Goal: Answer question/provide support: Answer question/provide support

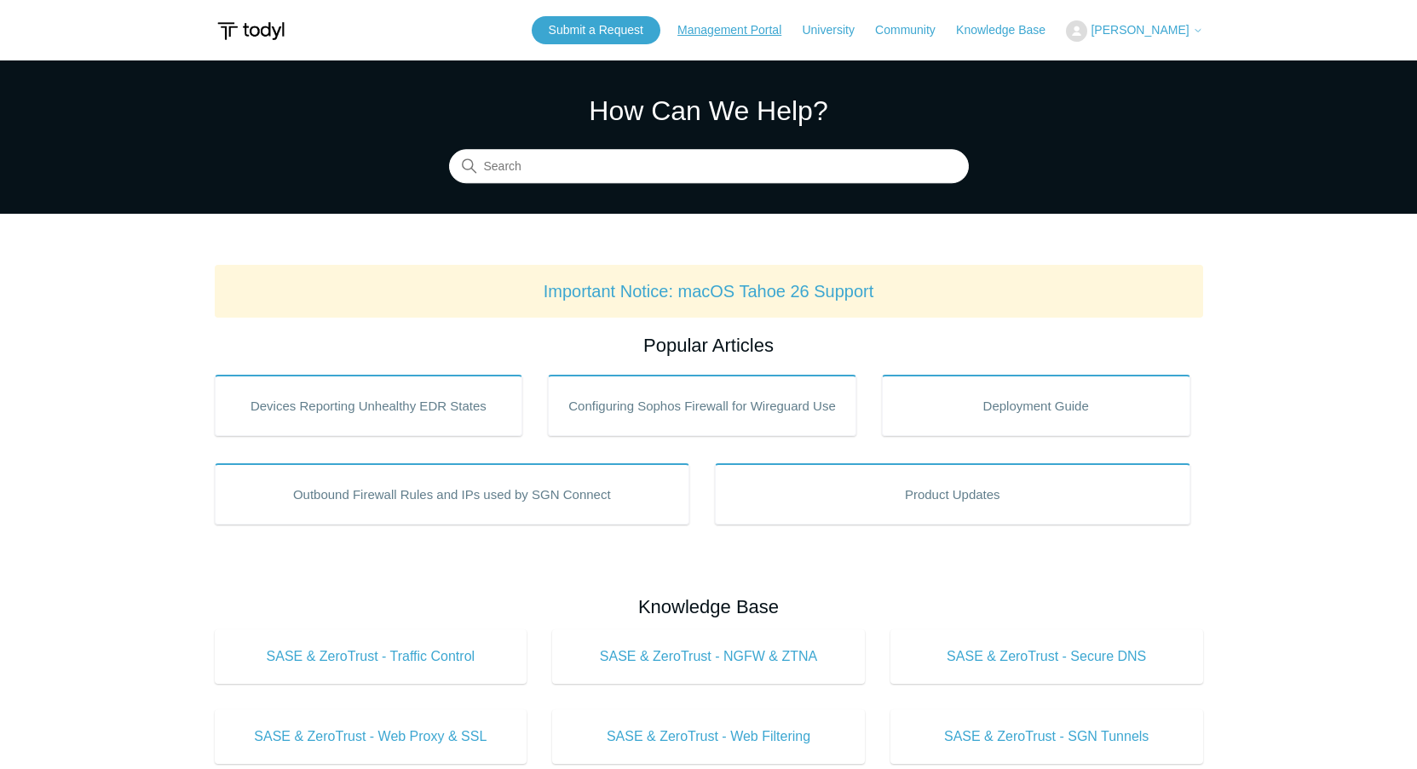
click at [752, 32] on link "Management Portal" at bounding box center [737, 30] width 121 height 18
click at [1145, 20] on button "[PERSON_NAME]" at bounding box center [1134, 30] width 136 height 21
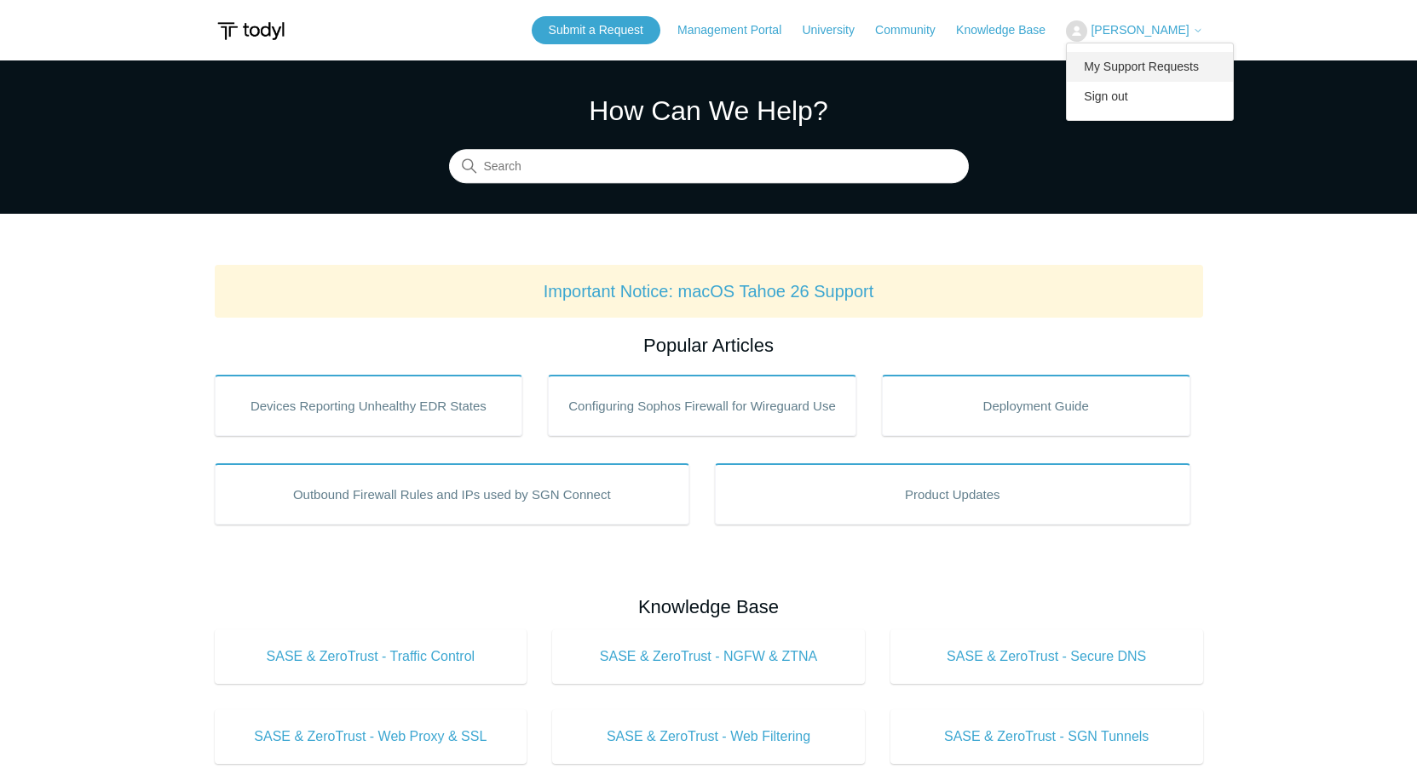
click at [1132, 64] on link "My Support Requests" at bounding box center [1150, 67] width 166 height 30
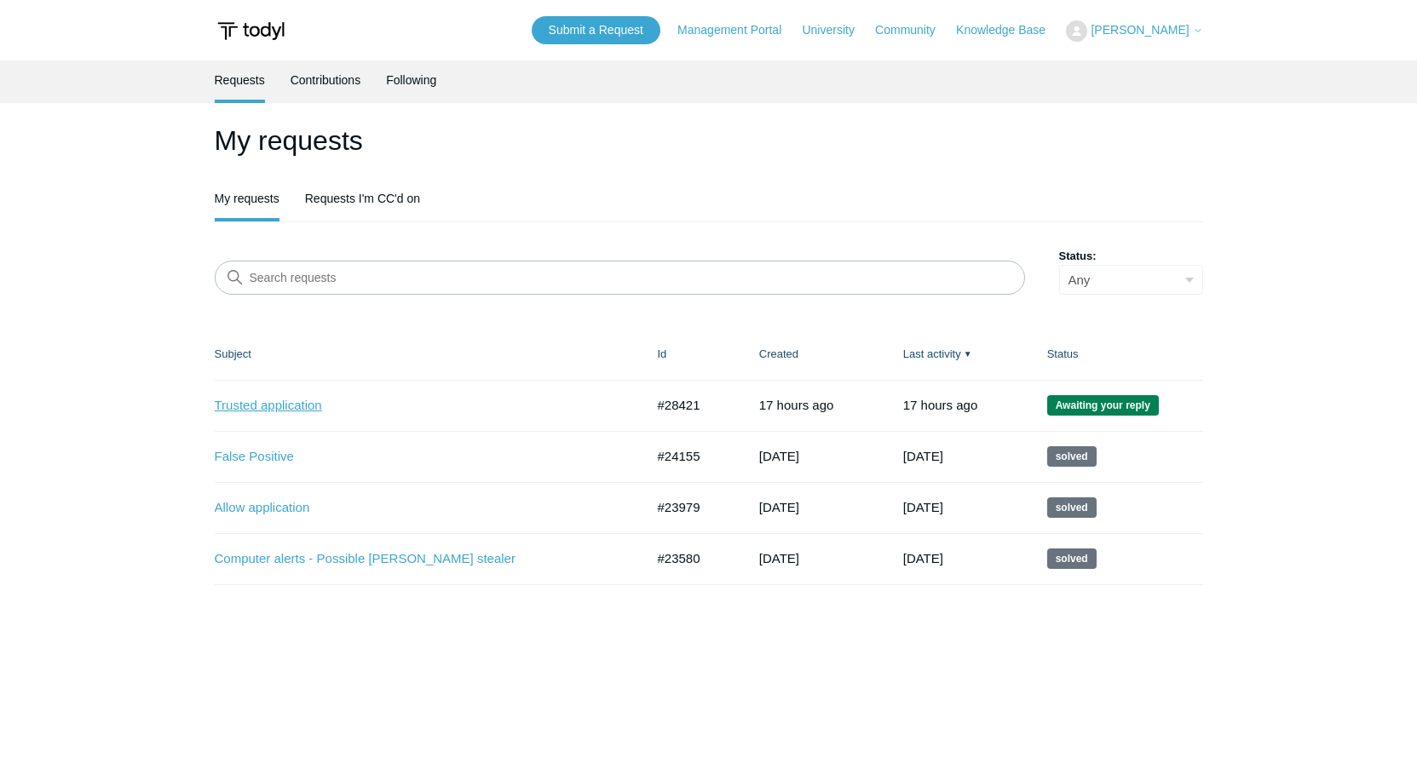
click at [407, 401] on link "Trusted application" at bounding box center [417, 406] width 405 height 20
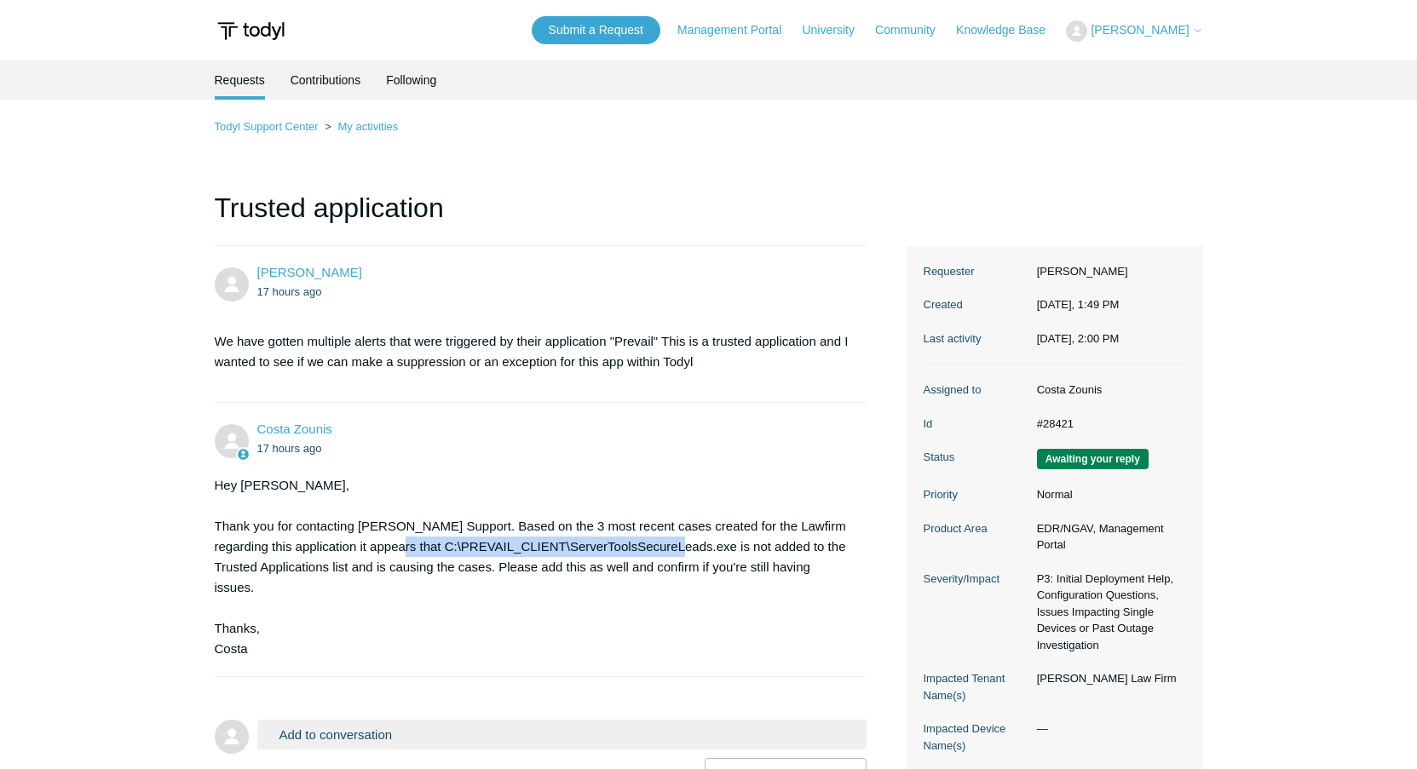
drag, startPoint x: 679, startPoint y: 545, endPoint x: 389, endPoint y: 539, distance: 289.8
click at [389, 539] on div "Hey Luke, Thank you for contacting Todyl Support. Based on the 3 most recent ca…" at bounding box center [533, 567] width 636 height 184
copy div "C:\PREVAIL_CLIENT\ServerToolsSecureLeads.exe"
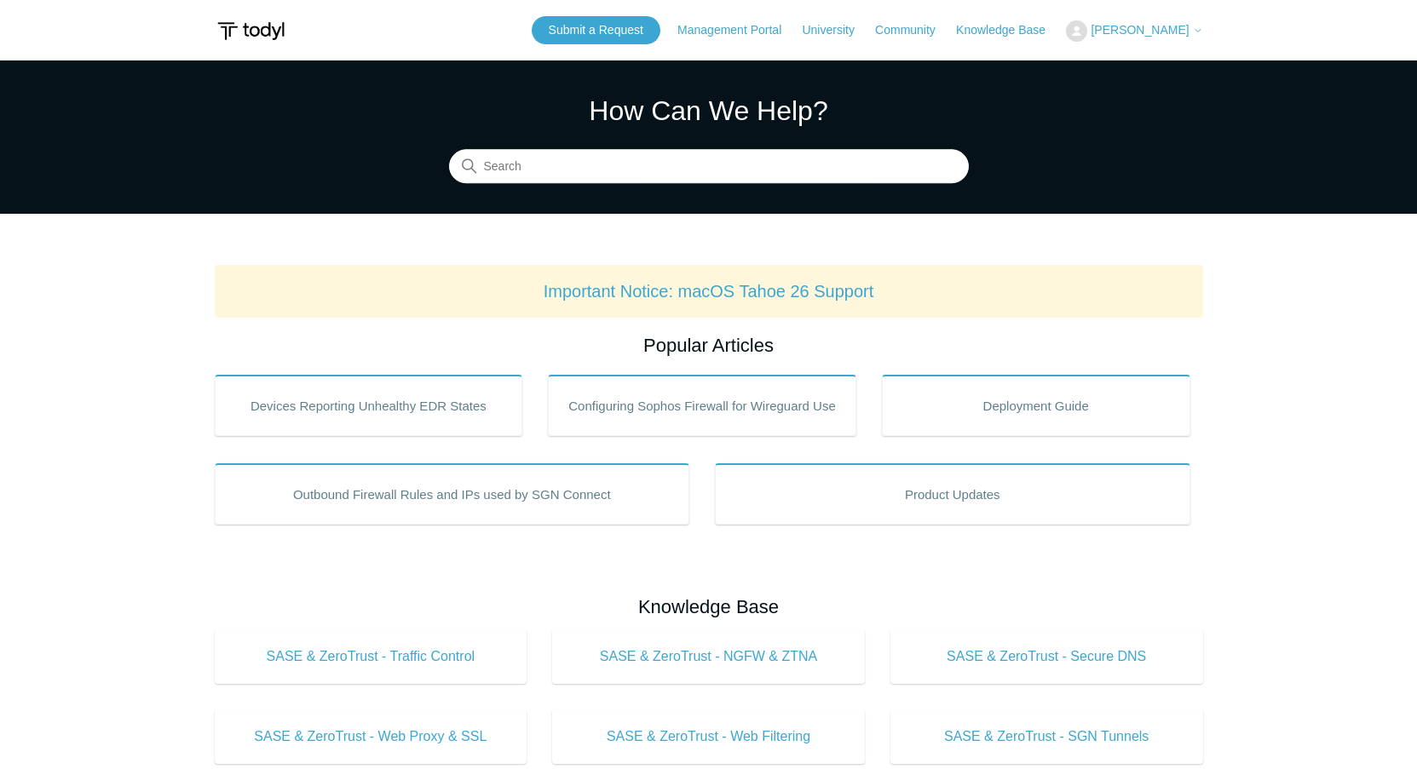
click at [1147, 48] on header "Submit a Request Management Portal University Community Knowledge Base Luke Com…" at bounding box center [709, 30] width 988 height 61
click at [1144, 37] on span "[PERSON_NAME]" at bounding box center [1147, 30] width 112 height 14
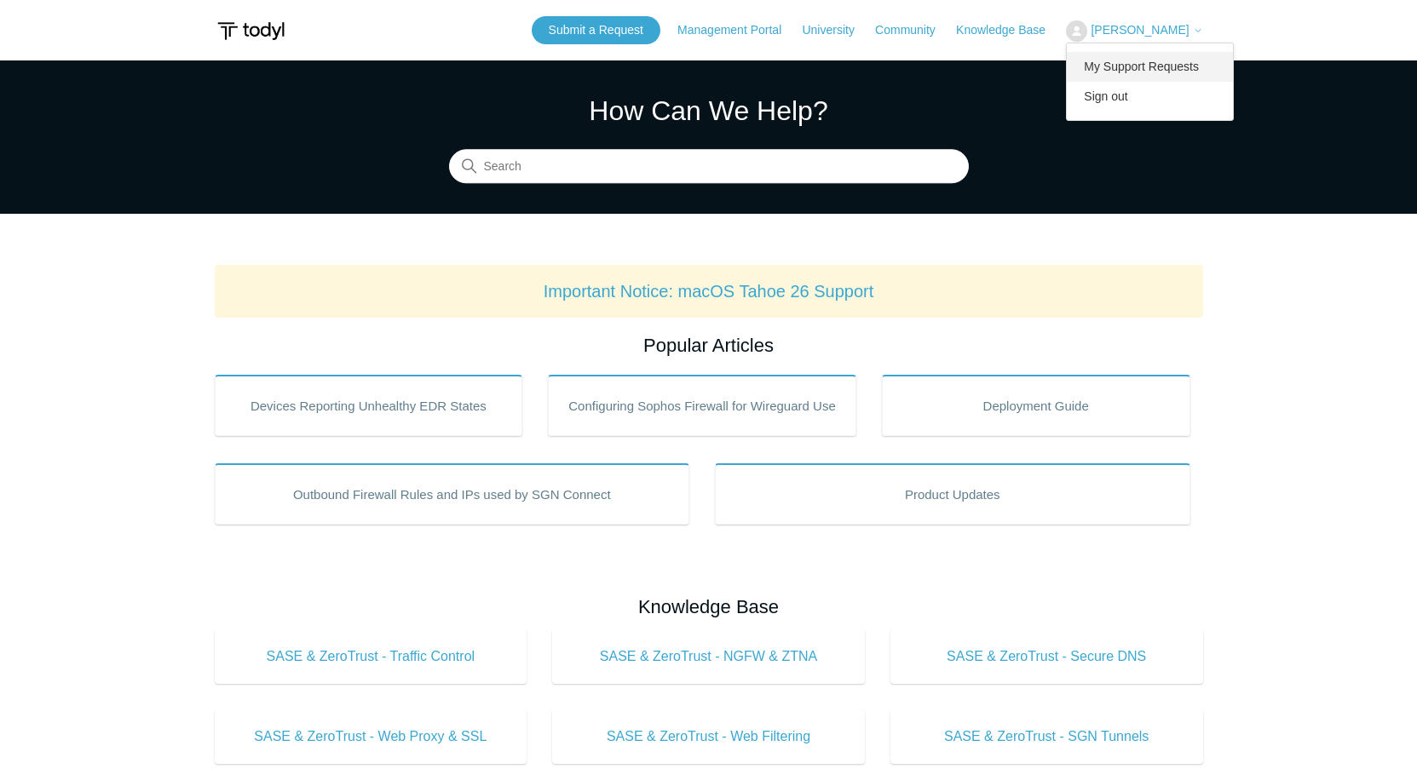
click at [1138, 59] on link "My Support Requests" at bounding box center [1150, 67] width 166 height 30
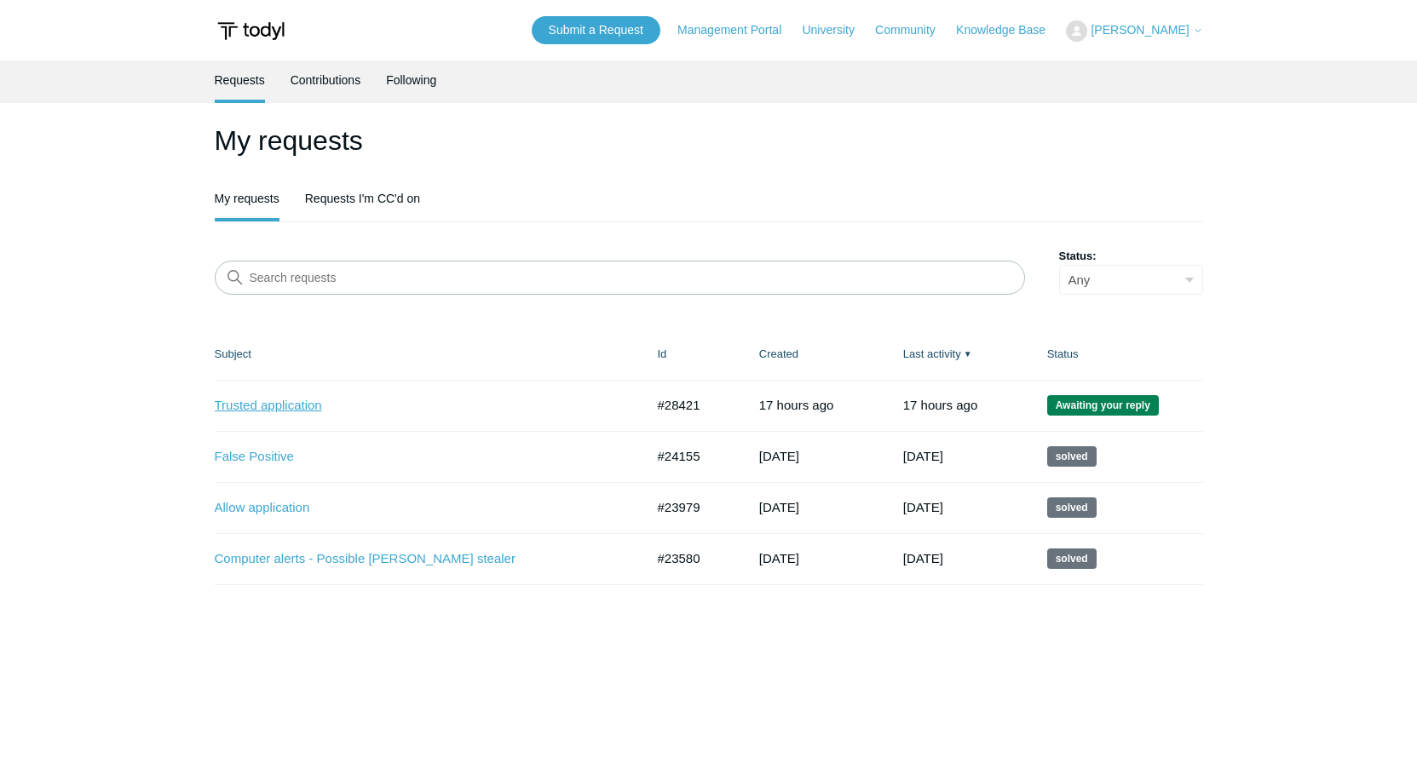
click at [293, 410] on link "Trusted application" at bounding box center [417, 406] width 405 height 20
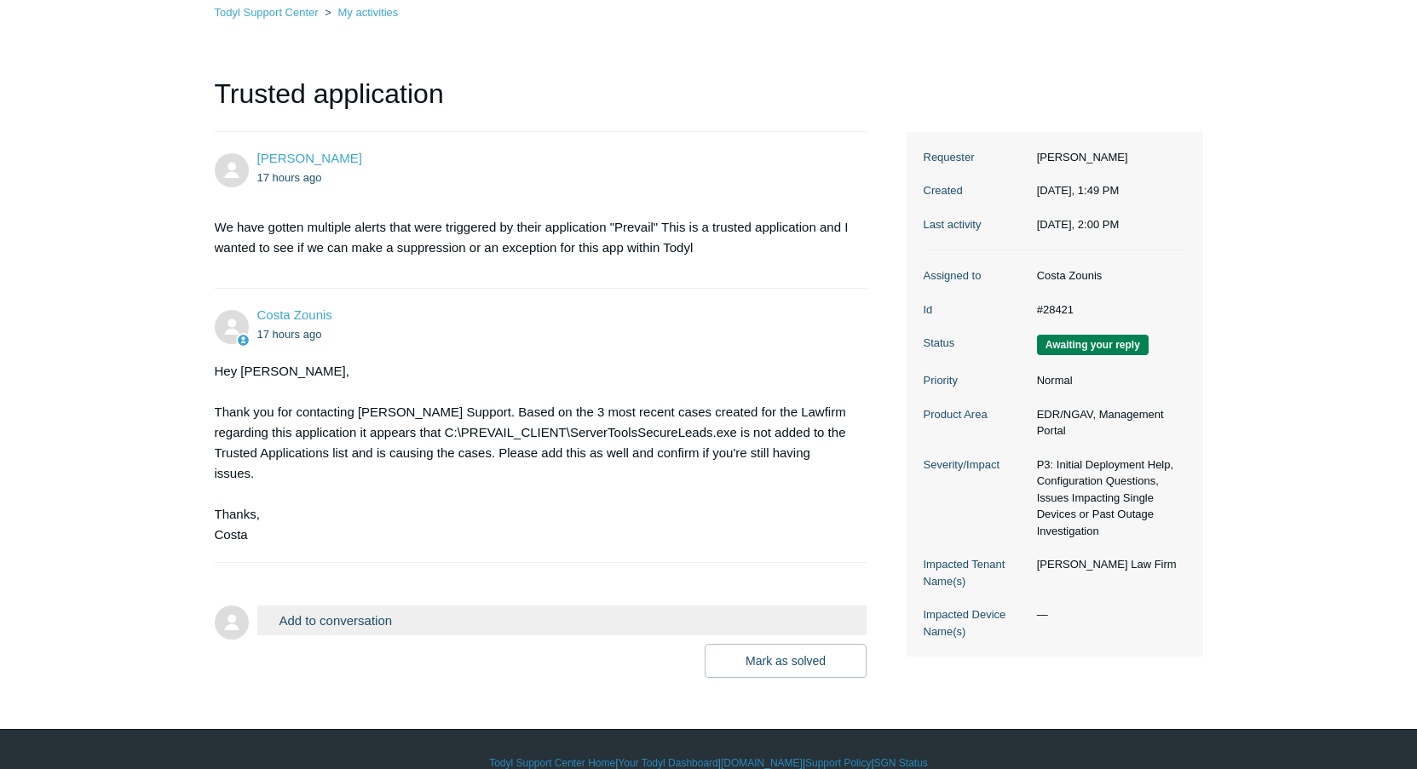
scroll to position [121, 0]
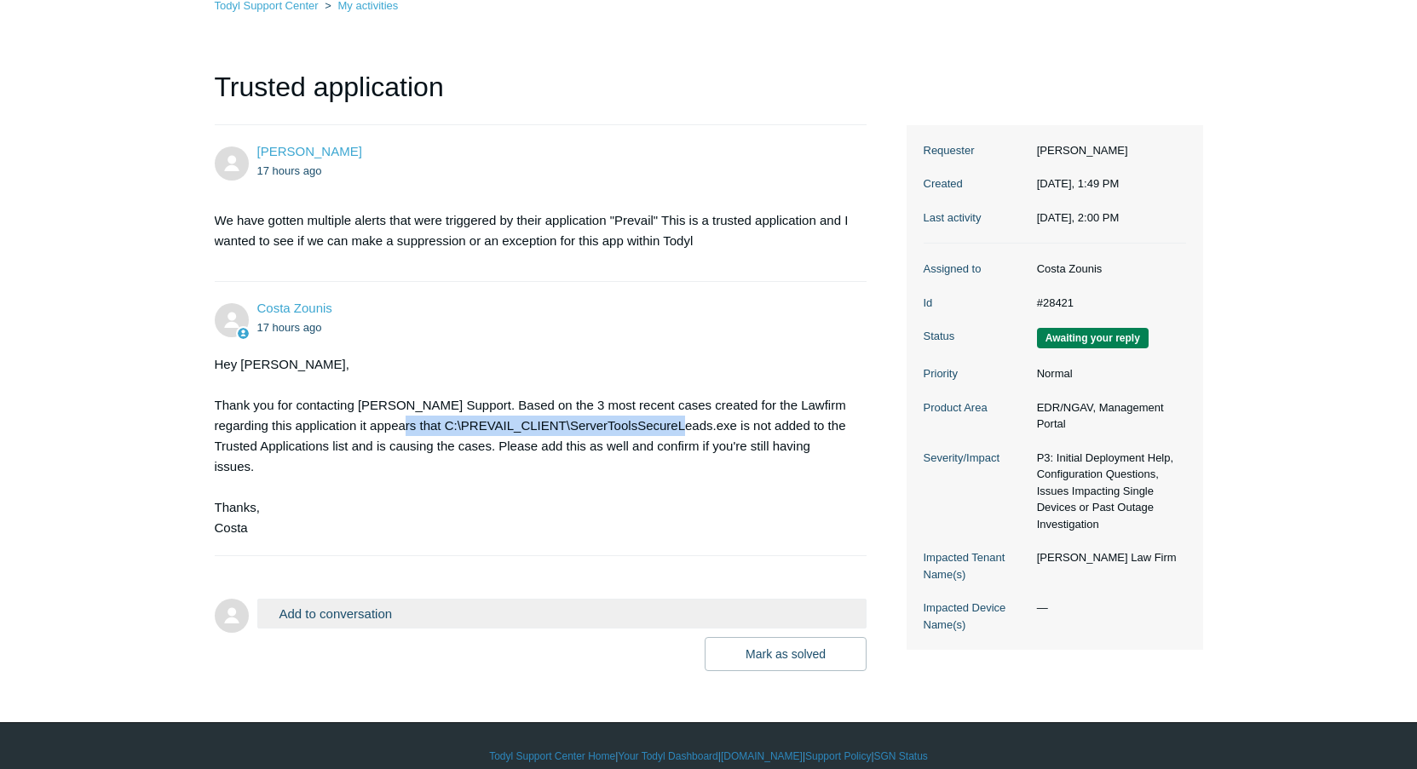
drag, startPoint x: 677, startPoint y: 424, endPoint x: 387, endPoint y: 423, distance: 289.7
click at [387, 423] on div "Hey [PERSON_NAME], Thank you for contacting [PERSON_NAME] Support. Based on the…" at bounding box center [533, 446] width 636 height 184
copy div "C:\PREVAIL_CLIENT\ServerToolsSecureLeads.exe"
click at [808, 643] on button "Mark as solved" at bounding box center [786, 654] width 162 height 34
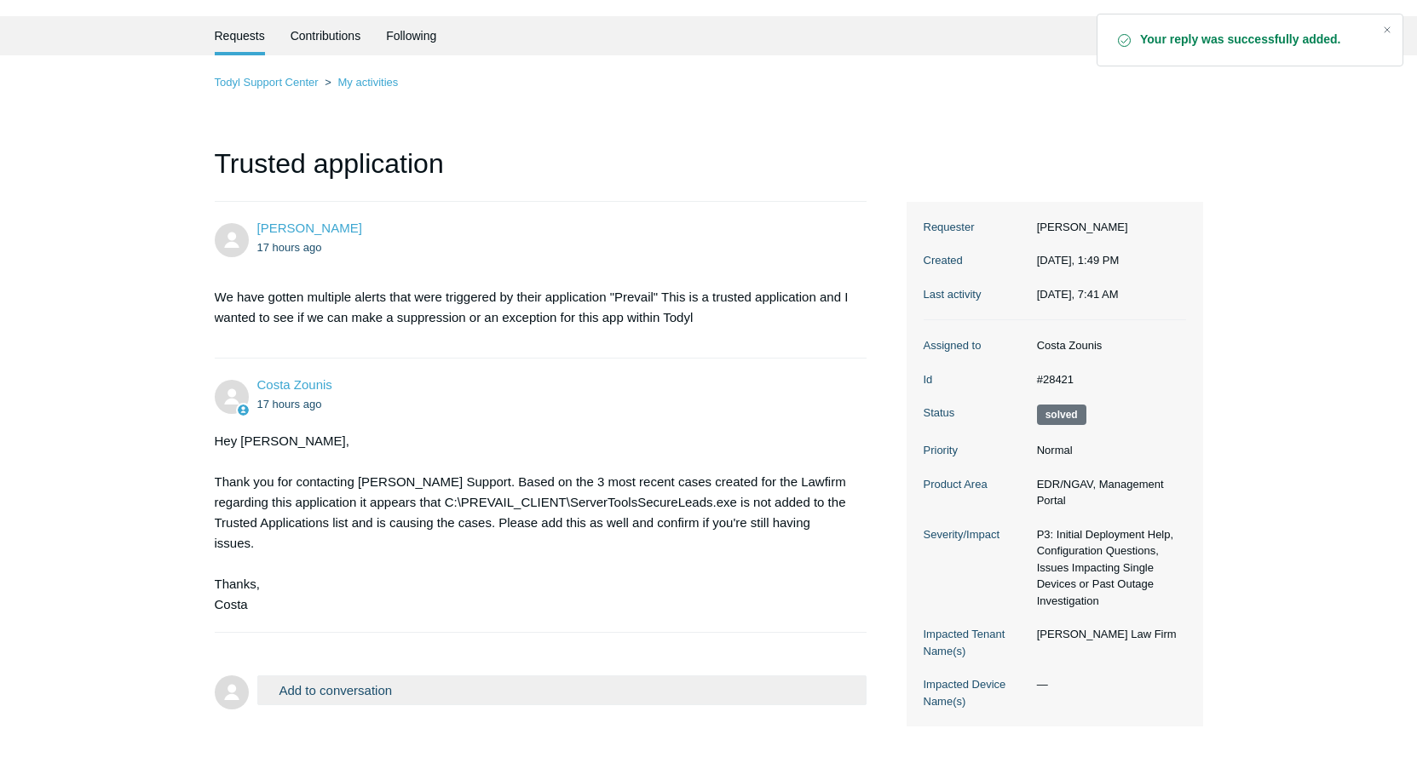
scroll to position [120, 0]
